Goal: Information Seeking & Learning: Learn about a topic

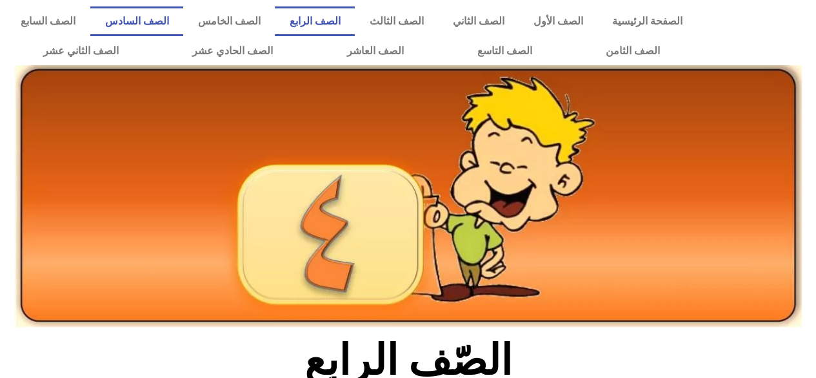
click at [183, 18] on link "الصف السادس" at bounding box center [136, 21] width 93 height 30
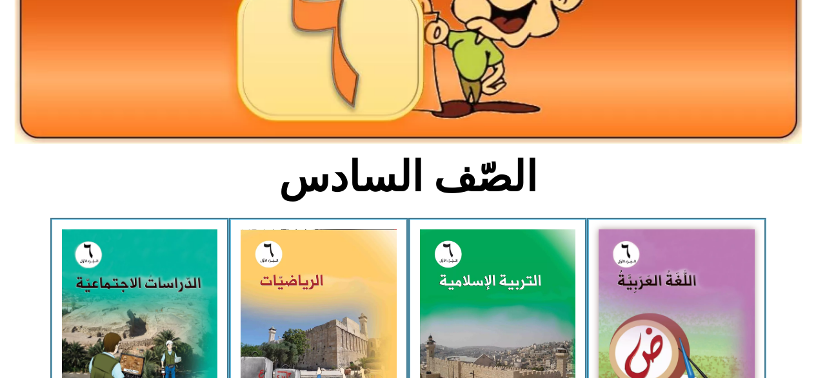
scroll to position [185, 0]
click at [636, 261] on img at bounding box center [677, 326] width 156 height 195
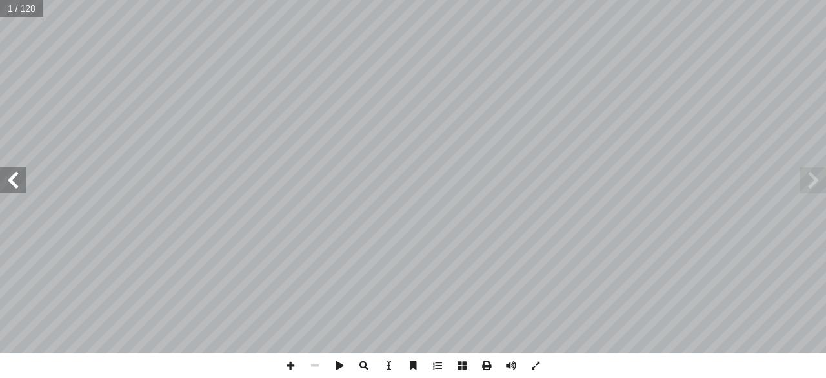
click at [9, 187] on span at bounding box center [13, 180] width 26 height 26
click at [5, 183] on span at bounding box center [13, 180] width 26 height 26
click at [9, 184] on span at bounding box center [13, 180] width 26 height 26
click at [12, 184] on span at bounding box center [13, 180] width 26 height 26
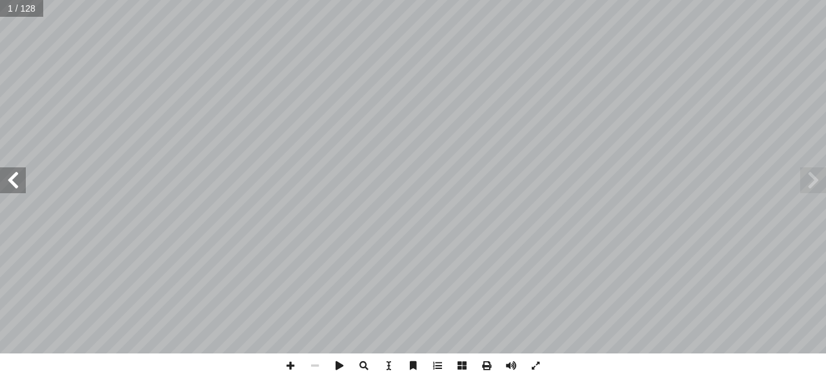
click at [12, 184] on span at bounding box center [13, 180] width 26 height 26
click at [14, 181] on span at bounding box center [13, 180] width 26 height 26
click at [14, 179] on span at bounding box center [13, 180] width 26 height 26
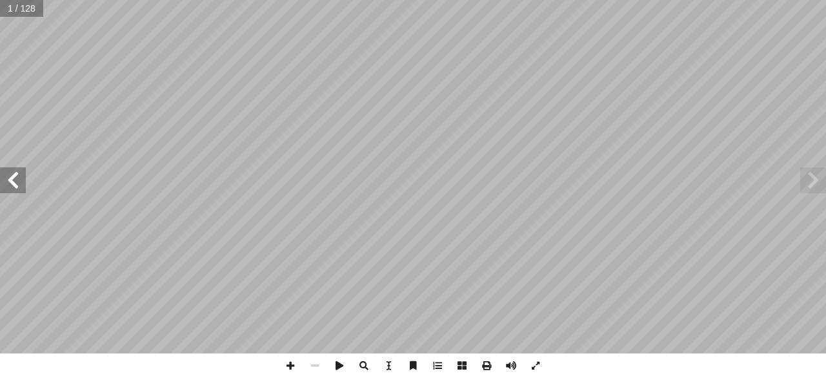
click at [15, 178] on span at bounding box center [13, 180] width 26 height 26
click at [14, 181] on span at bounding box center [13, 180] width 26 height 26
click at [18, 180] on span at bounding box center [13, 180] width 26 height 26
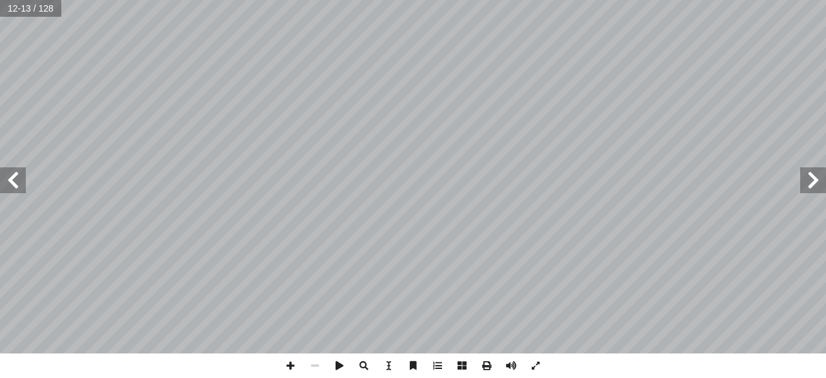
click at [18, 177] on span at bounding box center [13, 180] width 26 height 26
click at [12, 181] on span at bounding box center [13, 180] width 26 height 26
click at [11, 183] on span at bounding box center [13, 180] width 26 height 26
click at [807, 184] on span at bounding box center [813, 180] width 26 height 26
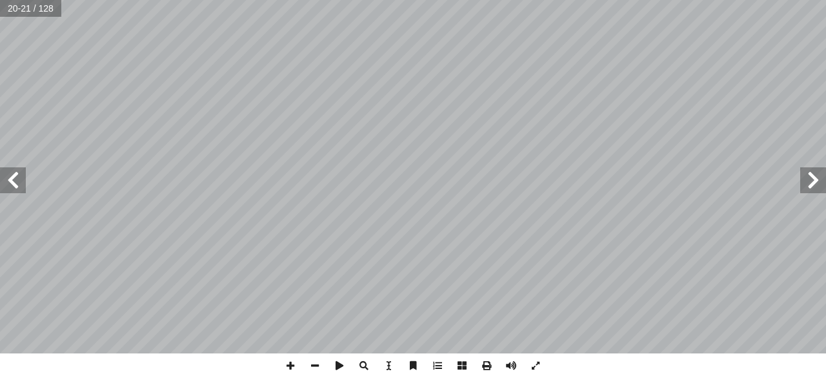
click at [12, 181] on span at bounding box center [13, 180] width 26 height 26
click at [567, 375] on div "١٨ َ ة ّ ز َ في غ ٌ ع ِ ر � ش ُ ة َ راء ِ الق َ كثر أ ا م، ما ١٩٣٦ ِ سنة ْ من ِ…" at bounding box center [413, 189] width 826 height 378
